Goal: Task Accomplishment & Management: Use online tool/utility

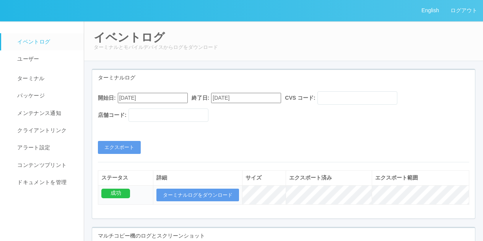
scroll to position [60, 0]
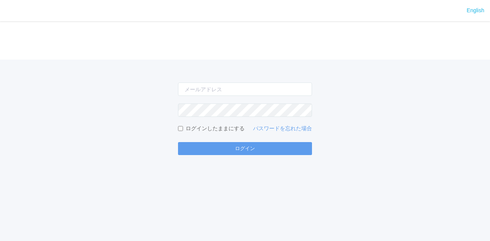
click at [200, 96] on form "ログインしたままにする パスワードを忘れた場合 ログイン" at bounding box center [245, 119] width 134 height 73
click at [196, 91] on input "email" at bounding box center [245, 89] width 134 height 13
type input "[EMAIL_ADDRESS][DOMAIN_NAME]"
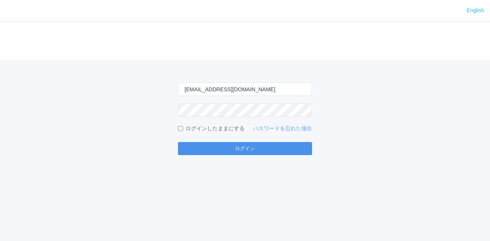
click at [216, 145] on button "ログイン" at bounding box center [245, 148] width 134 height 13
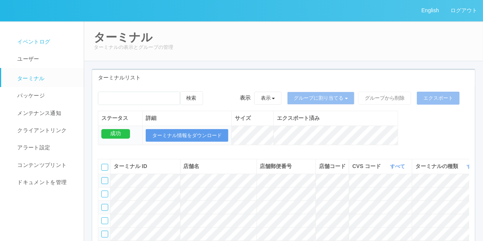
click at [48, 40] on span "イベントログ" at bounding box center [32, 42] width 35 height 6
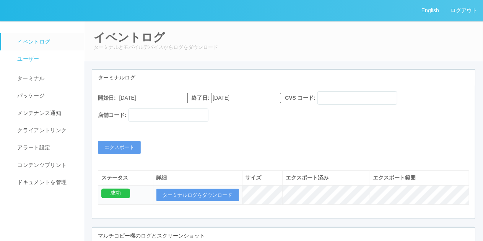
click at [42, 63] on link "ユーザー" at bounding box center [45, 58] width 89 height 17
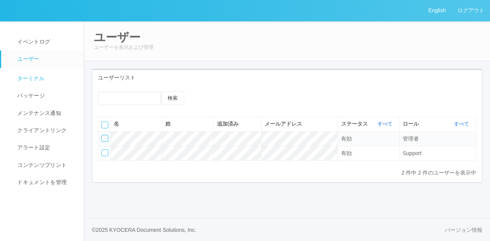
click at [39, 81] on span "ターミナル" at bounding box center [29, 78] width 29 height 6
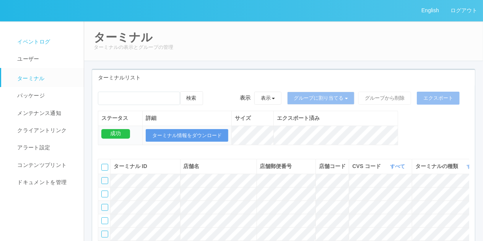
click at [30, 41] on span "イベントログ" at bounding box center [32, 42] width 35 height 6
